Goal: Task Accomplishment & Management: Use online tool/utility

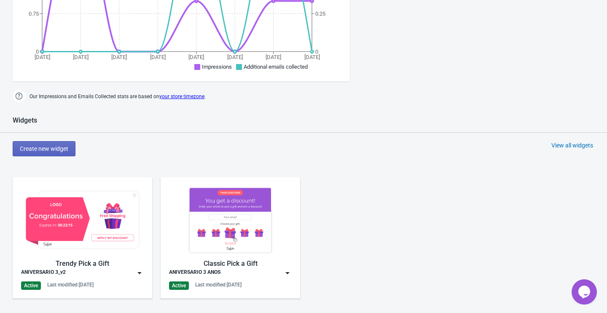
scroll to position [255, 0]
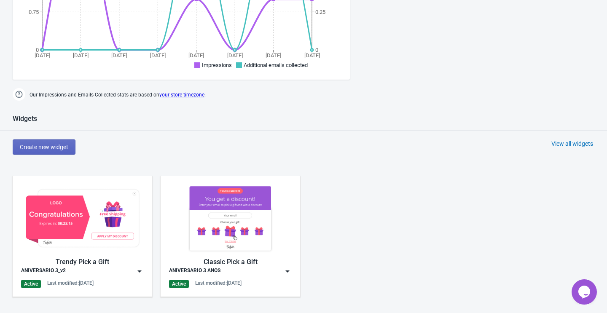
click at [115, 266] on div "Trendy Pick a Gift" at bounding box center [82, 262] width 123 height 10
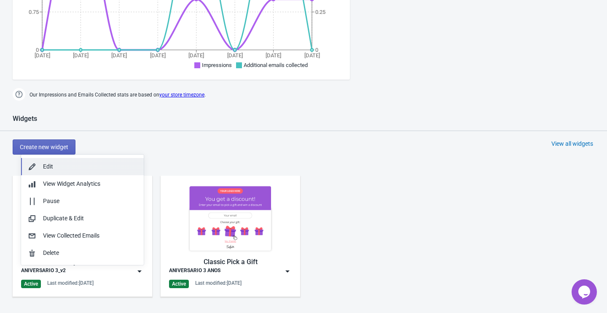
click at [79, 165] on div "Edit" at bounding box center [90, 166] width 94 height 9
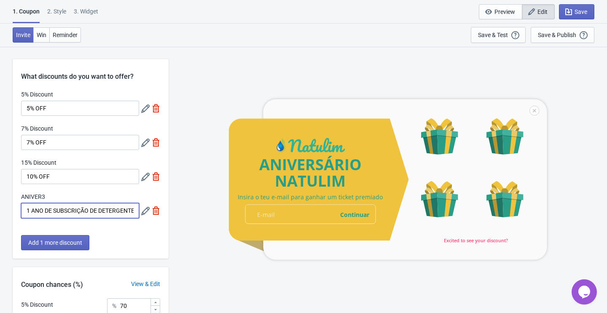
click at [111, 210] on input "1 ANO DE SUBSCRIÇÃO DE DETERGENTE GRÁTIS!" at bounding box center [80, 210] width 118 height 15
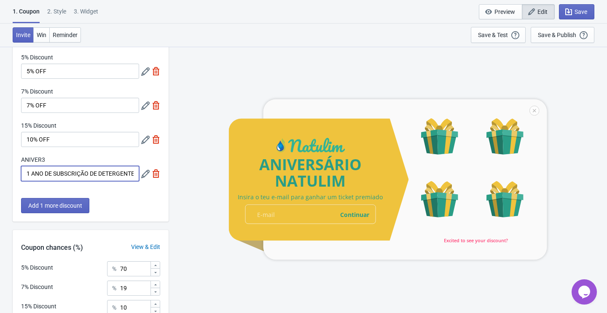
scroll to position [136, 0]
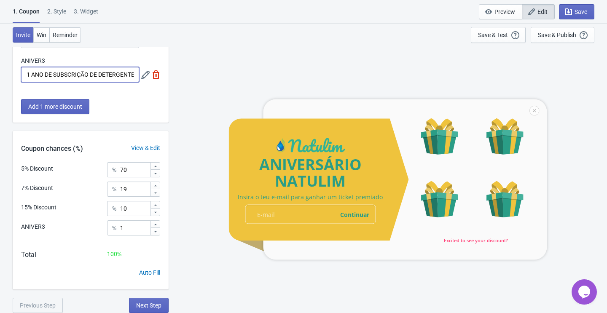
click at [91, 11] on div "3. Widget" at bounding box center [86, 14] width 24 height 15
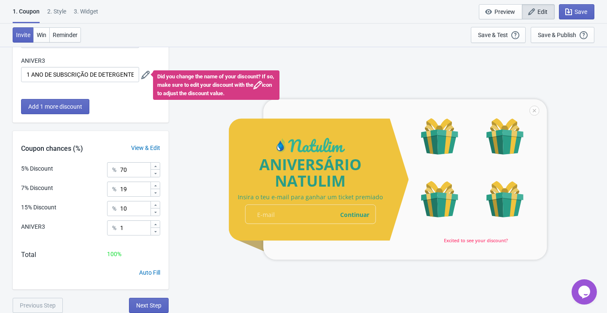
select select "specificURL"
select select "once"
select select "1"
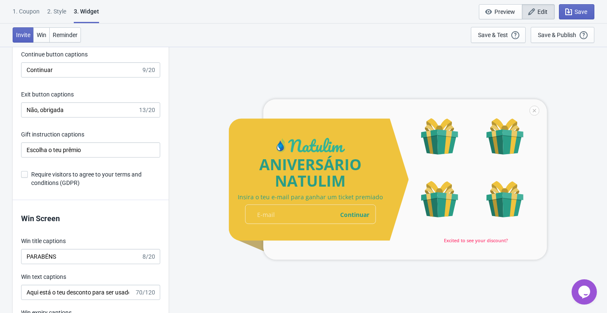
scroll to position [1748, 0]
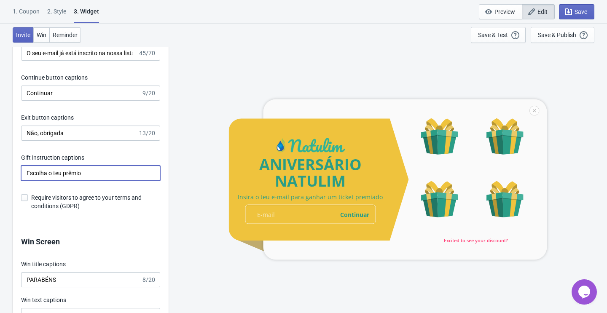
click at [115, 179] on input "Escolha o teu prêmio" at bounding box center [90, 173] width 139 height 15
click at [505, 34] on div "Save & Test" at bounding box center [493, 35] width 30 height 7
